Goal: Book appointment/travel/reservation

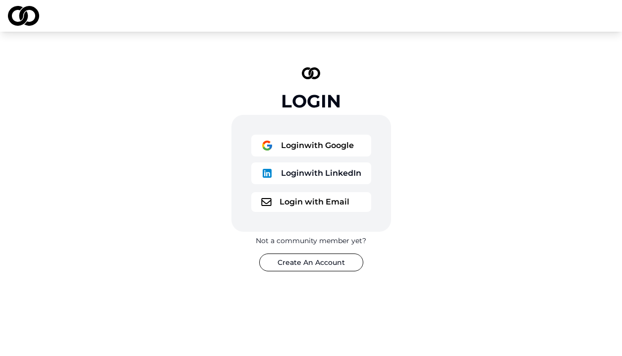
click at [301, 204] on button "Login with Email" at bounding box center [311, 202] width 120 height 20
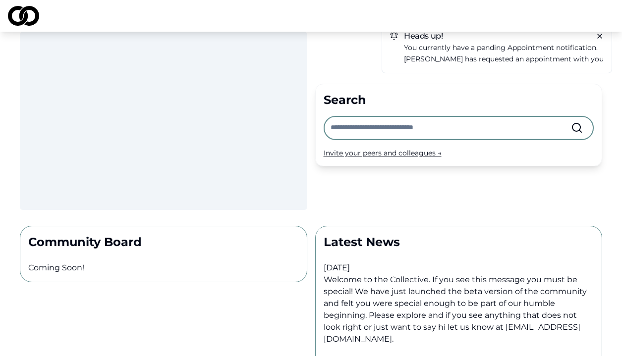
click at [488, 54] on p "[PERSON_NAME] has requested an appointment with you" at bounding box center [504, 58] width 200 height 11
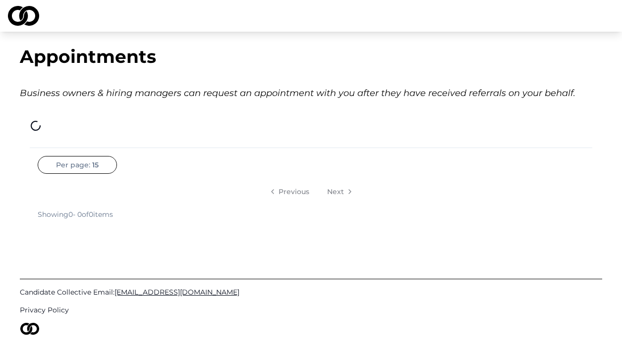
scroll to position [5, 0]
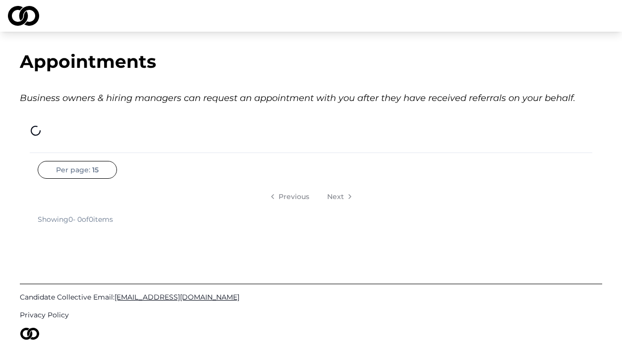
click at [25, 22] on img at bounding box center [23, 16] width 31 height 20
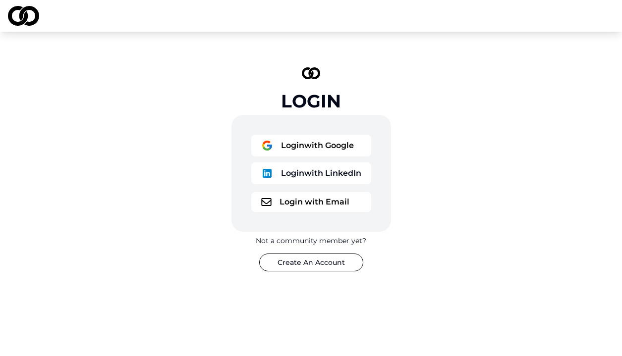
click at [324, 175] on button "Login with LinkedIn" at bounding box center [311, 173] width 120 height 22
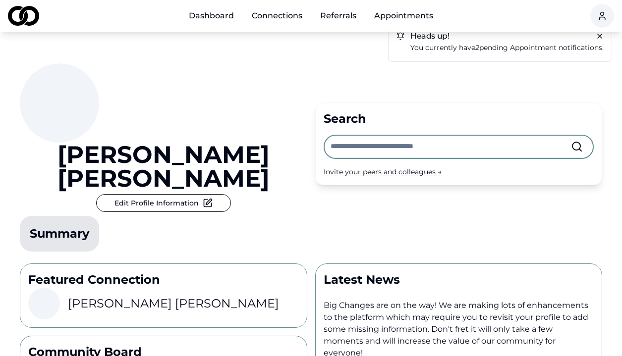
click at [408, 18] on link "Appointments" at bounding box center [403, 16] width 75 height 20
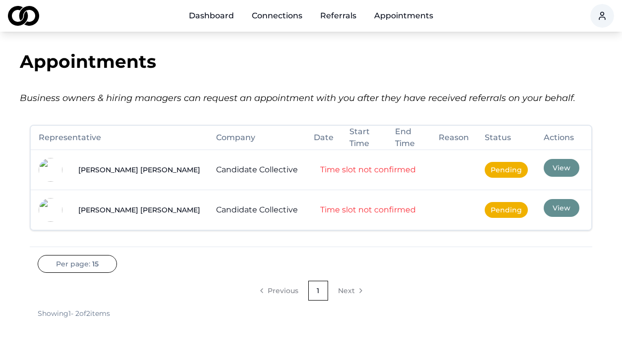
click at [543, 159] on button "View" at bounding box center [561, 168] width 36 height 18
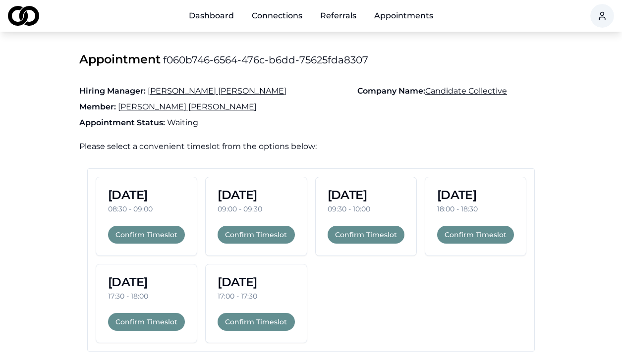
click at [251, 327] on button "Confirm Timeslot" at bounding box center [255, 322] width 77 height 18
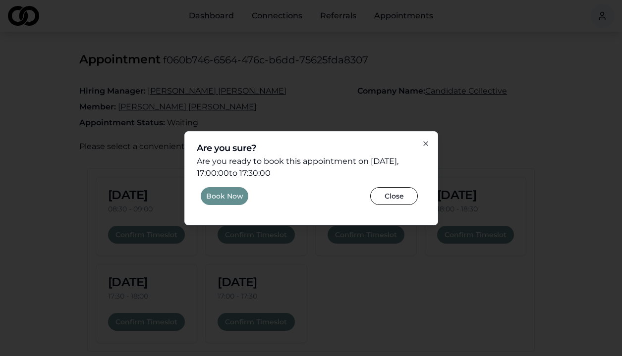
click at [221, 198] on button "Book Now" at bounding box center [225, 196] width 48 height 18
